Goal: Find specific page/section: Find specific page/section

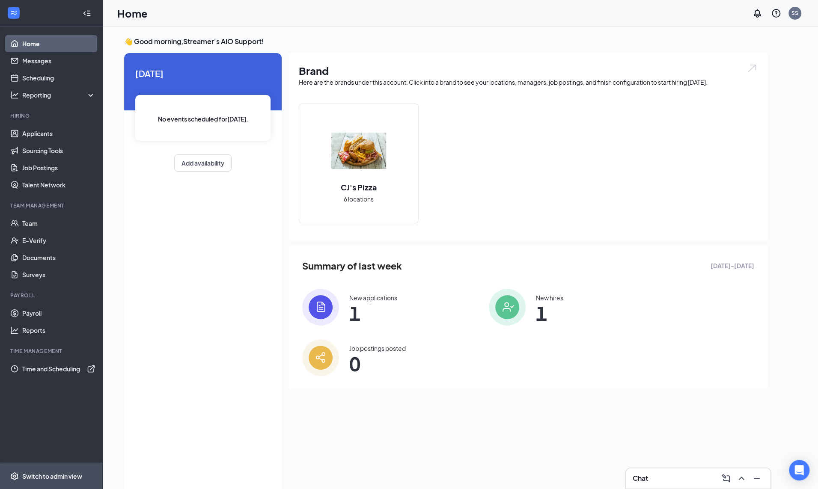
click at [36, 469] on span "Switch to admin view" at bounding box center [58, 476] width 73 height 26
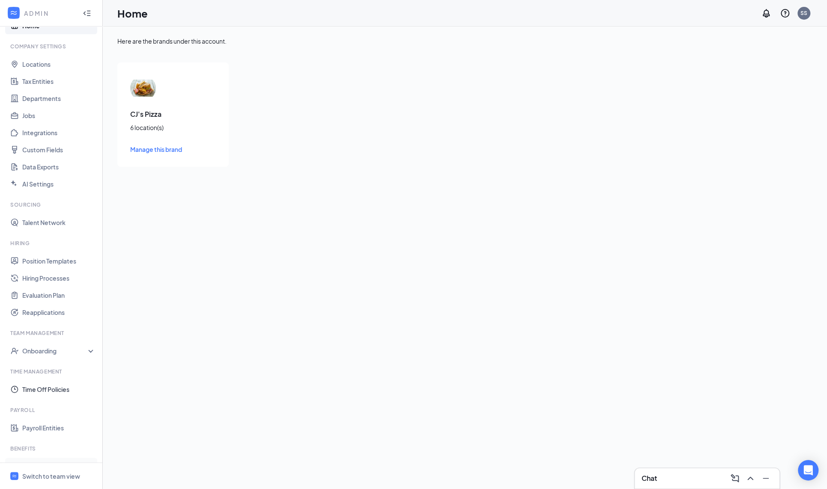
scroll to position [89, 0]
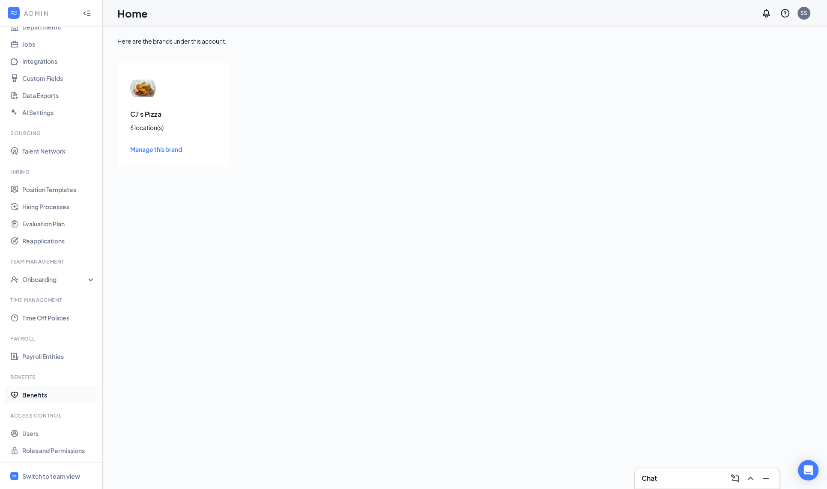
click at [48, 390] on link "Benefits" at bounding box center [58, 395] width 73 height 17
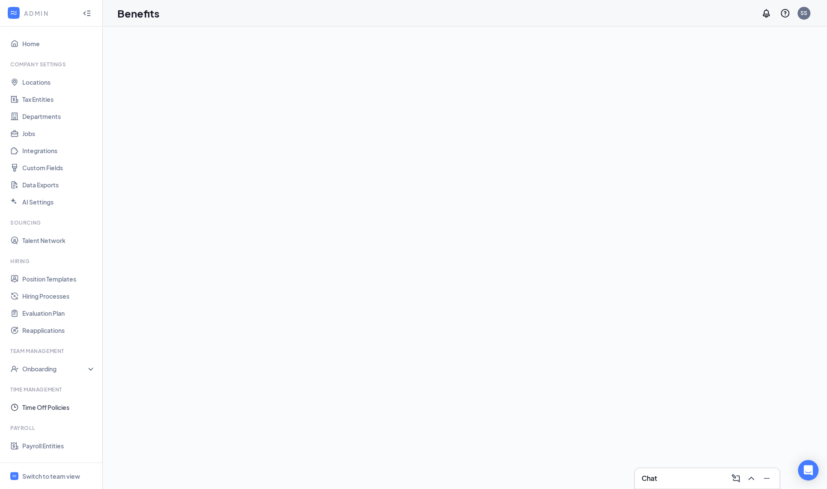
scroll to position [89, 0]
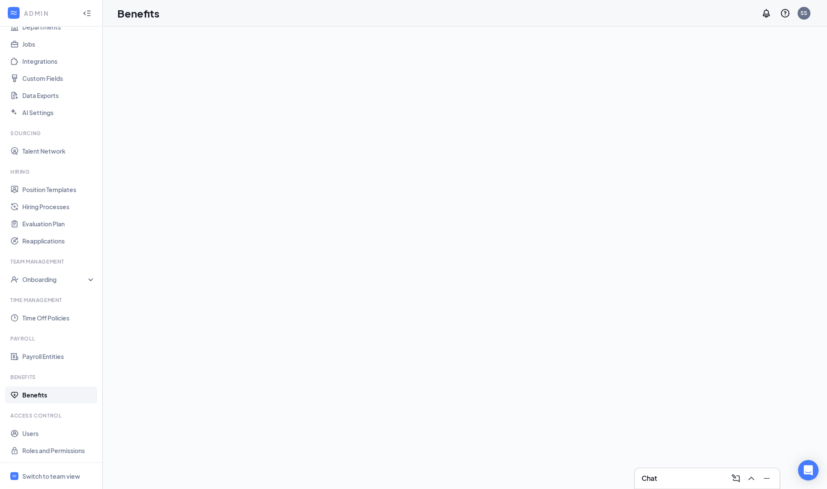
click at [43, 388] on link "Benefits" at bounding box center [58, 395] width 73 height 17
